Goal: Transaction & Acquisition: Purchase product/service

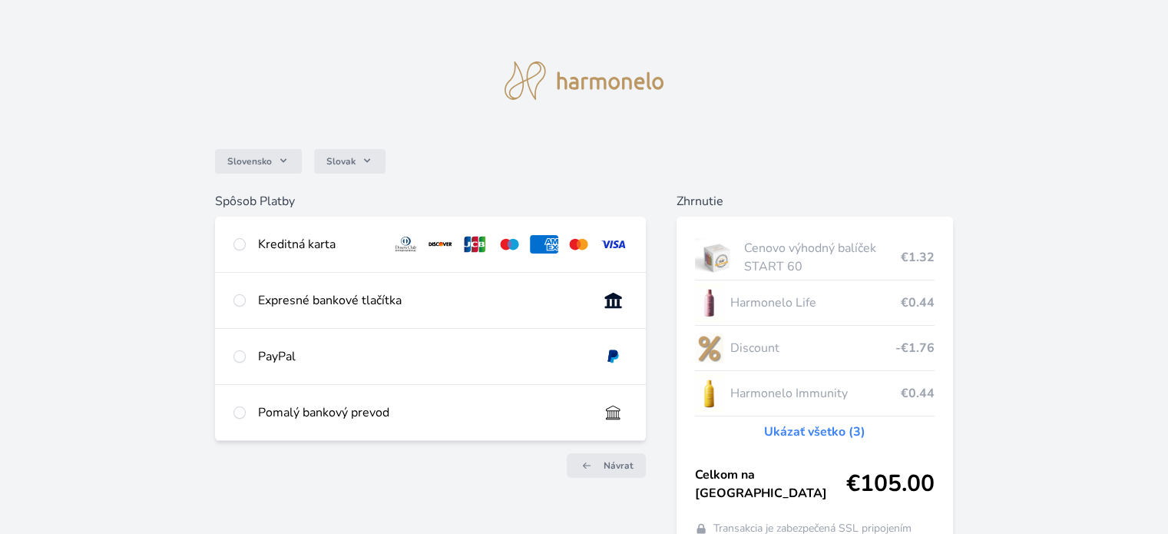
click at [818, 427] on link "Ukázať všetko (3)" at bounding box center [814, 431] width 101 height 18
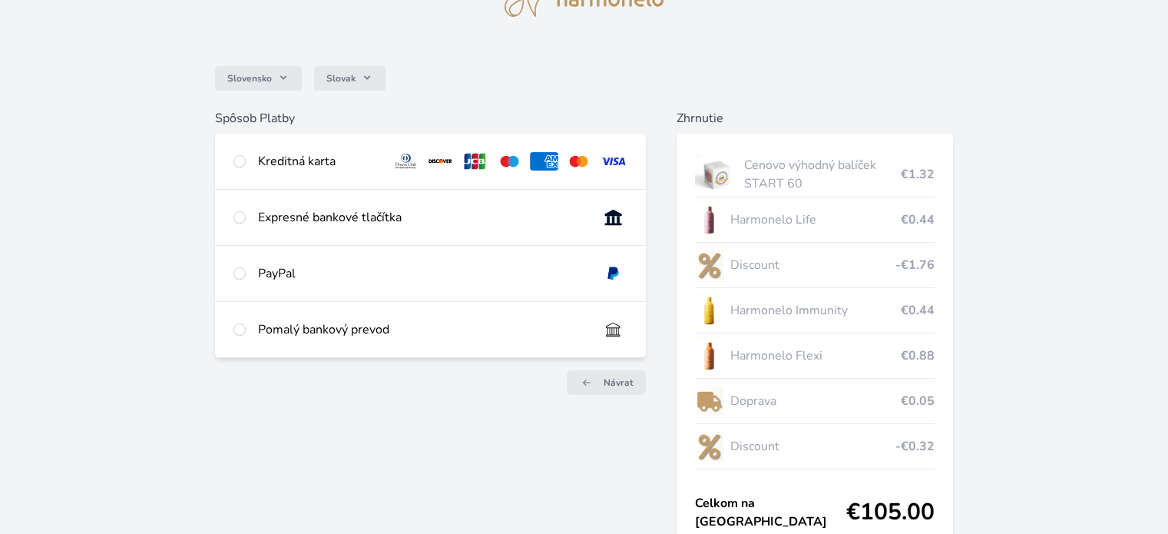
scroll to position [127, 0]
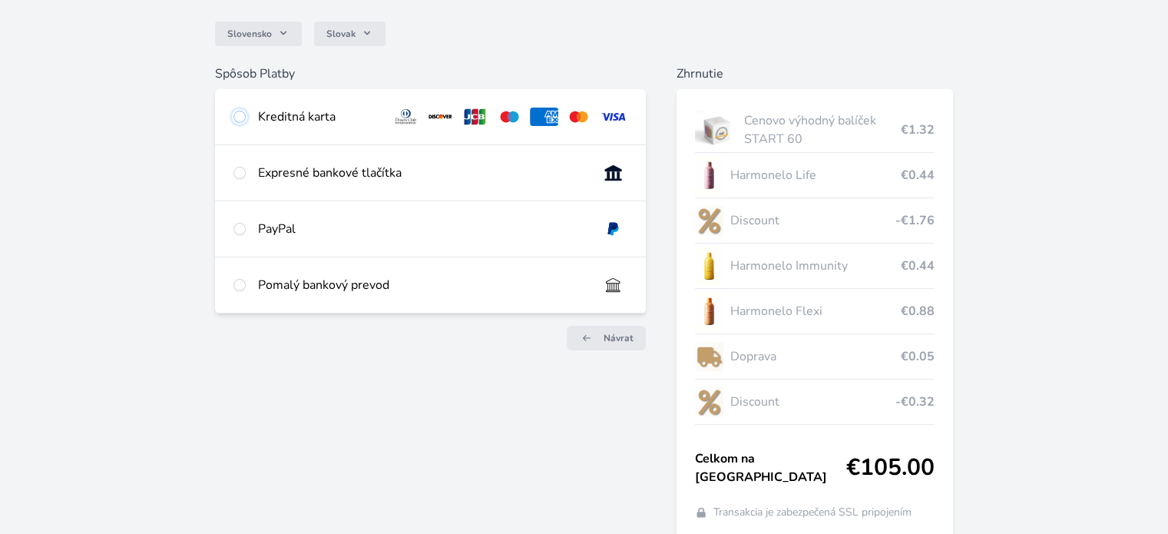
click at [243, 112] on input "radio" at bounding box center [239, 117] width 12 height 12
radio input "true"
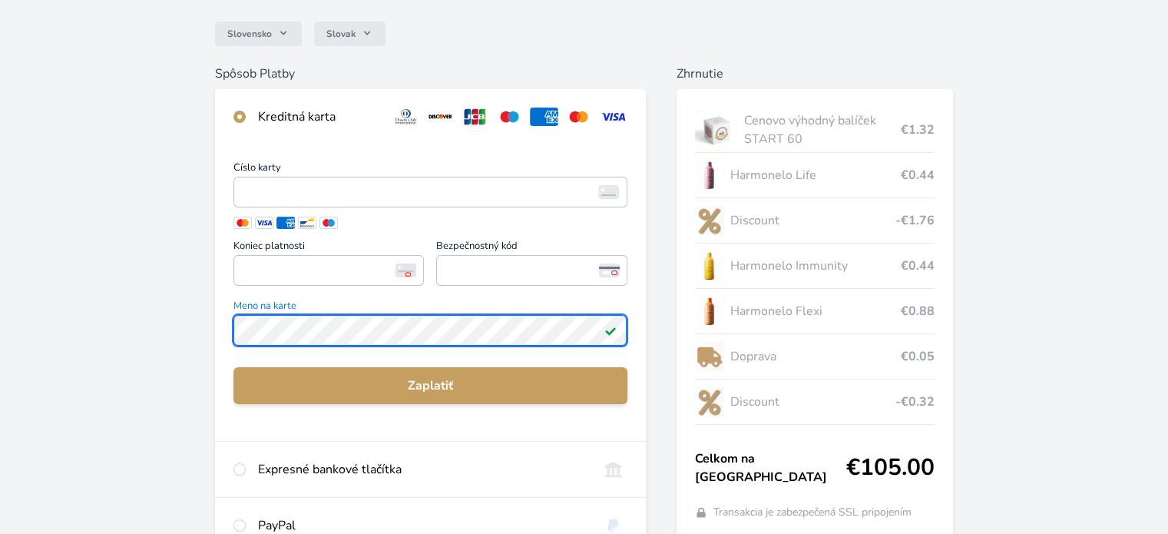
click at [194, 333] on div "Slovensko Slovak Spôsob Platby Kreditná karta Číslo karty <p>Your browser does …" at bounding box center [584, 281] width 1168 height 817
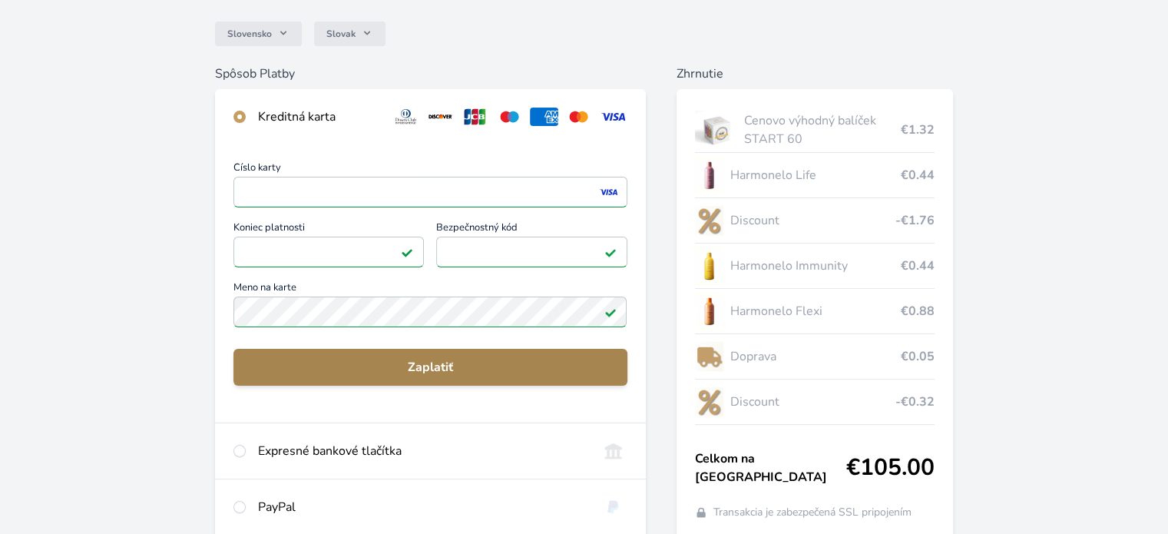
click at [427, 365] on span "Zaplatiť" at bounding box center [430, 367] width 369 height 18
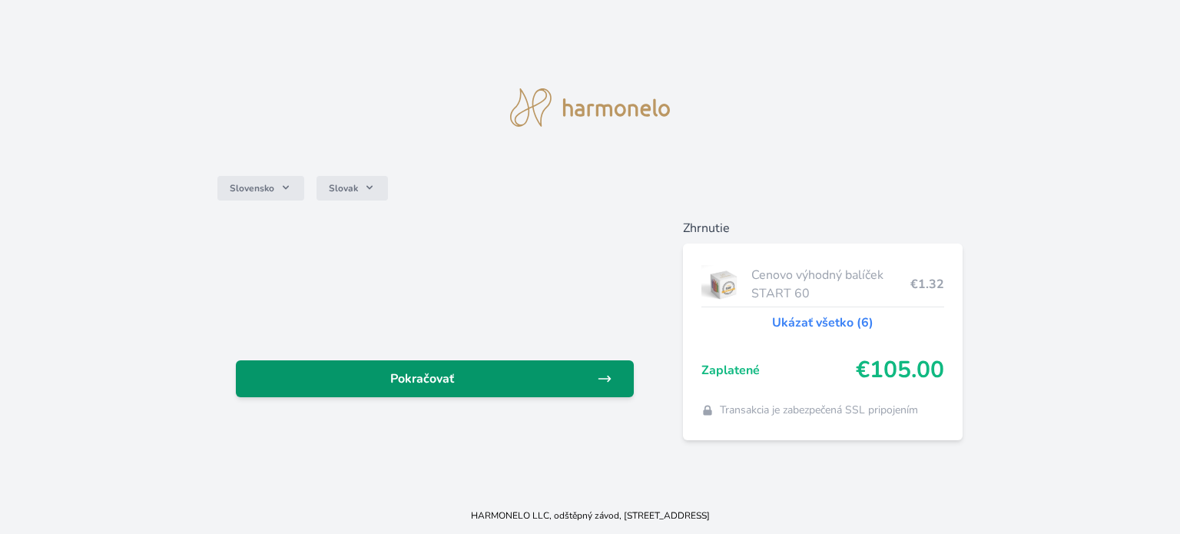
click at [419, 386] on span "Pokračovať" at bounding box center [422, 378] width 349 height 18
